Goal: Find specific page/section: Find specific page/section

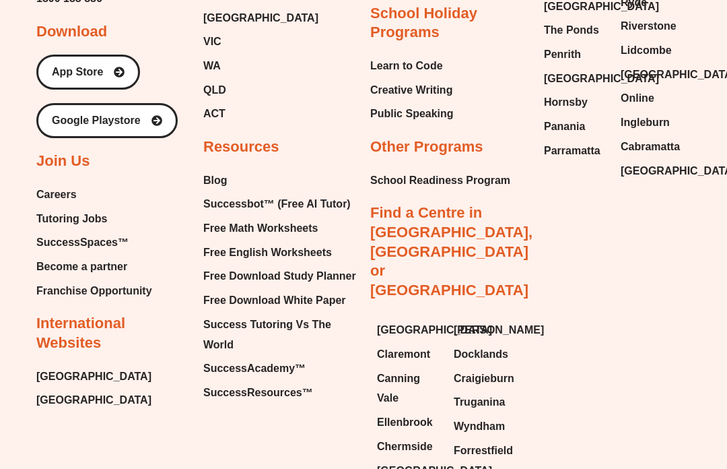
scroll to position [7004, 0]
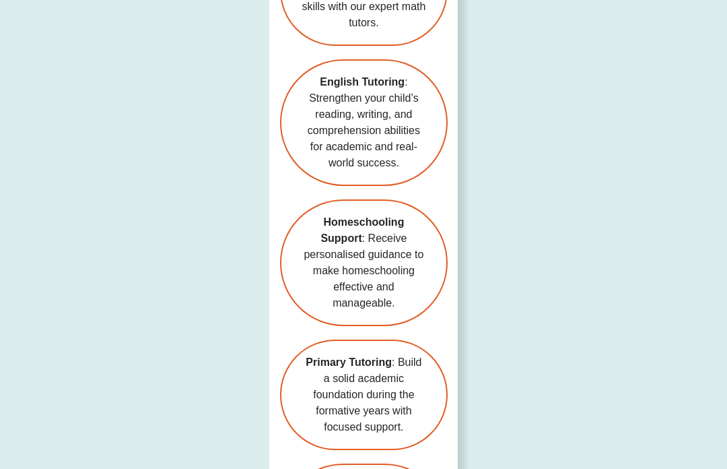
scroll to position [3579, 0]
click at [394, 214] on span "Homeschooling Support : Receive personalised guidance to make homeschooling eff…" at bounding box center [364, 262] width 125 height 97
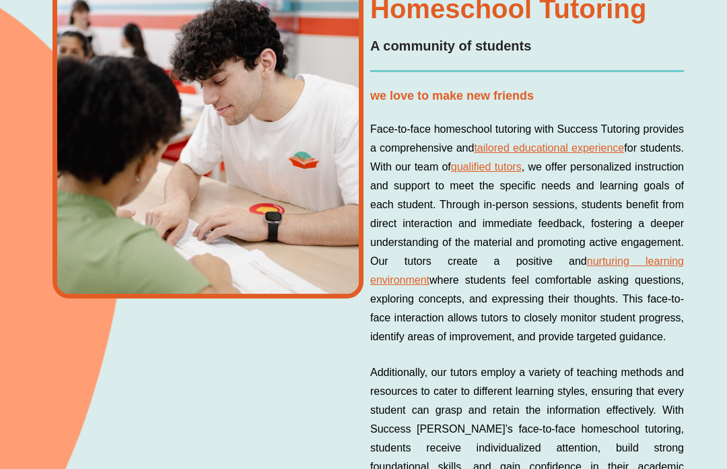
scroll to position [2391, 0]
click at [522, 169] on link "qualified tutors" at bounding box center [486, 166] width 71 height 11
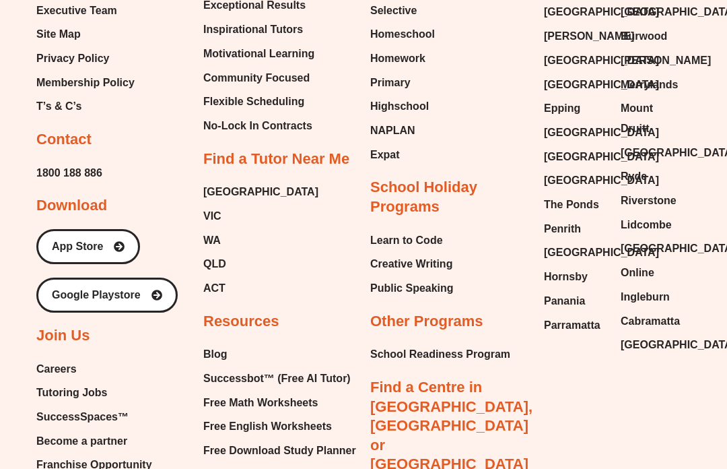
scroll to position [3184, 0]
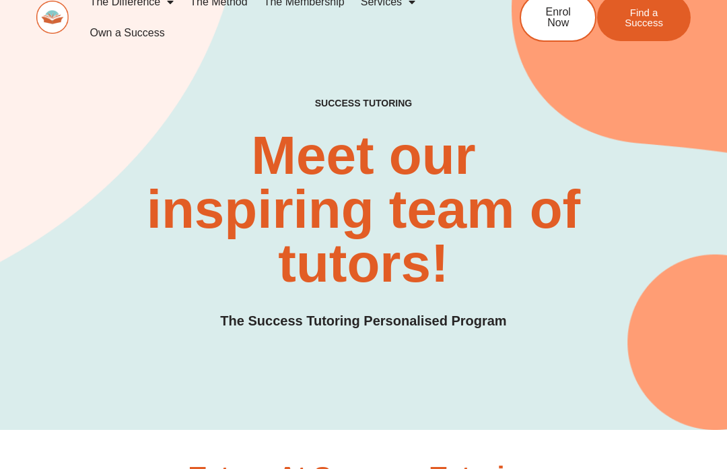
scroll to position [0, 0]
